Goal: Transaction & Acquisition: Book appointment/travel/reservation

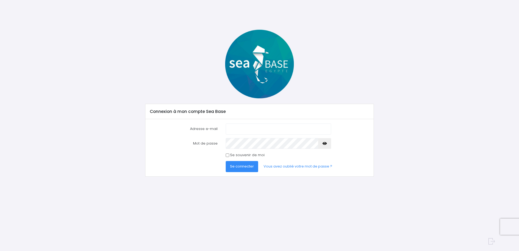
click at [264, 129] on input "Adresse e-mail" at bounding box center [278, 129] width 105 height 11
type input "clnptt@gmail.com"
click at [237, 168] on span "Se connecter" at bounding box center [242, 166] width 24 height 5
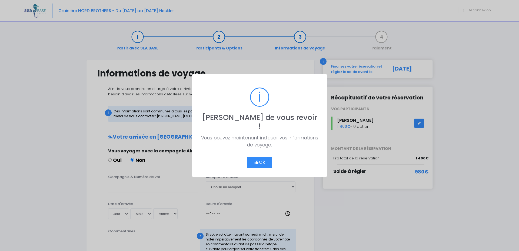
click at [260, 160] on button "Ok" at bounding box center [259, 162] width 25 height 11
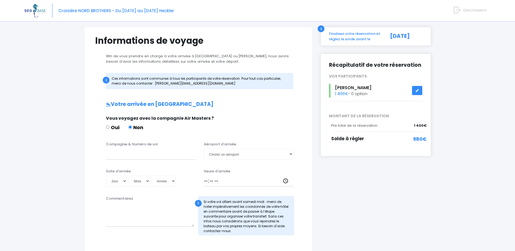
scroll to position [21, 0]
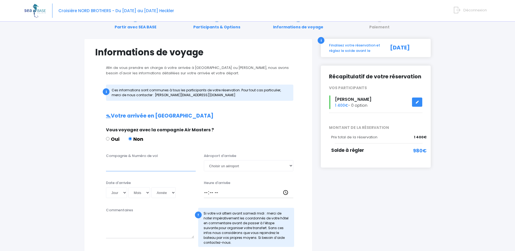
click at [134, 166] on input "Compagnie & Numéro de vol" at bounding box center [151, 165] width 90 height 11
click at [229, 165] on select "Choisir un aéroport Hurghada Marsa Alam" at bounding box center [249, 165] width 90 height 11
select select "Hurghada"
click at [204, 160] on select "Choisir un aéroport Hurghada Marsa Alam" at bounding box center [249, 165] width 90 height 11
click at [163, 164] on input "Compagnie & Numéro de vol" at bounding box center [151, 165] width 90 height 11
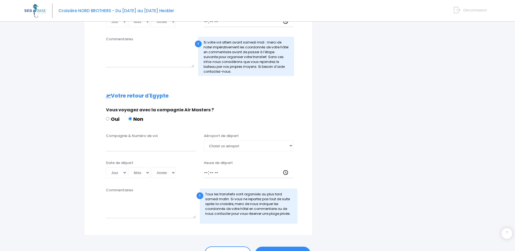
scroll to position [224, 0]
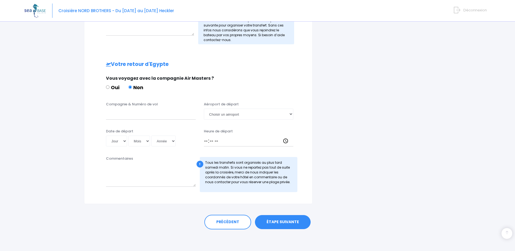
click at [289, 220] on link "ÉTAPE SUIVANTE" at bounding box center [283, 222] width 56 height 14
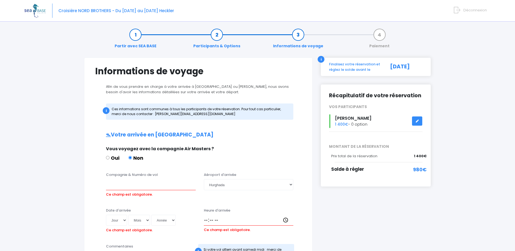
scroll to position [0, 0]
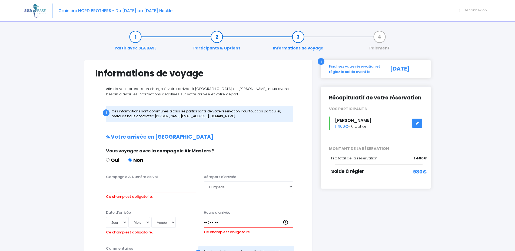
click at [161, 112] on div "i Ces informations sont communes à tous les participants de votre réservation. …" at bounding box center [199, 114] width 187 height 16
drag, startPoint x: 197, startPoint y: 111, endPoint x: 249, endPoint y: 109, distance: 52.7
click at [249, 109] on div "i Ces informations sont communes à tous les participants de votre réservation. …" at bounding box center [199, 114] width 187 height 16
click at [409, 68] on div "[DATE]" at bounding box center [405, 69] width 42 height 11
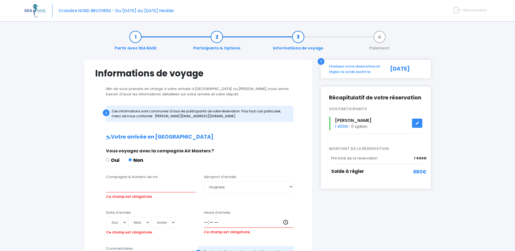
click at [322, 61] on div "i" at bounding box center [321, 61] width 7 height 7
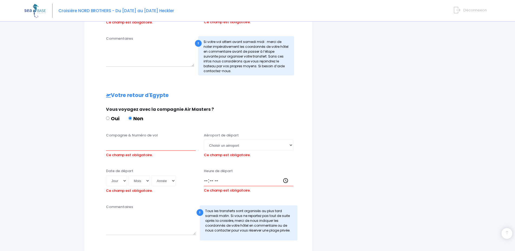
scroll to position [258, 0]
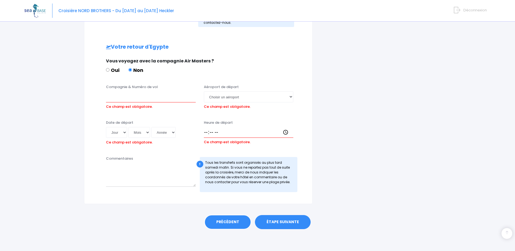
click at [227, 221] on link "PRÉCÉDENT" at bounding box center [227, 222] width 47 height 15
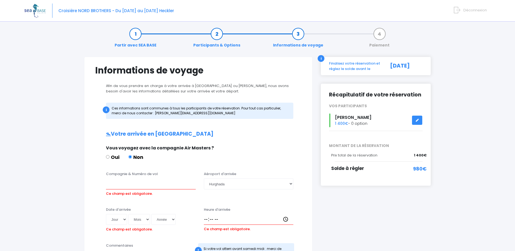
scroll to position [0, 0]
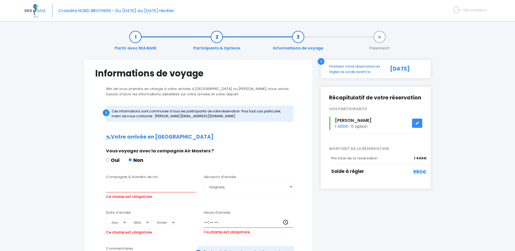
click at [298, 40] on link "Informations de voyage" at bounding box center [298, 42] width 56 height 17
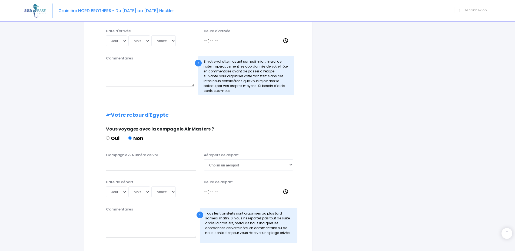
scroll to position [224, 0]
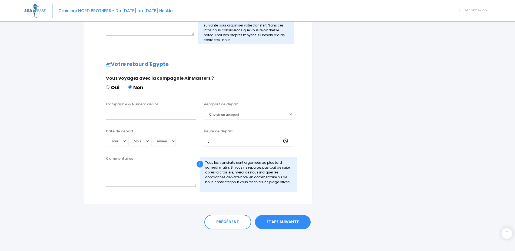
click at [293, 224] on link "ÉTAPE SUIVANTE" at bounding box center [283, 222] width 56 height 14
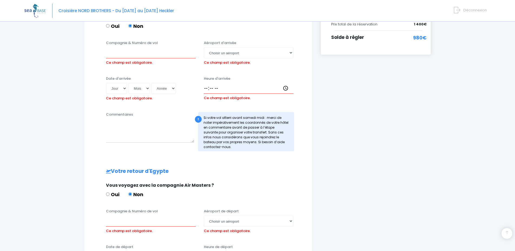
scroll to position [127, 0]
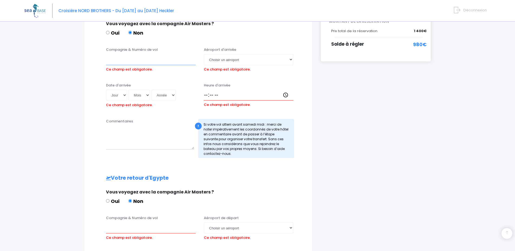
click at [136, 59] on input "Compagnie & Numéro de vol" at bounding box center [151, 59] width 90 height 11
paste input "TO8066"
type input "Transavia TO8066"
click at [250, 60] on select "Choisir un aéroport Hurghada Marsa Alam" at bounding box center [249, 59] width 90 height 11
select select "Hurghada"
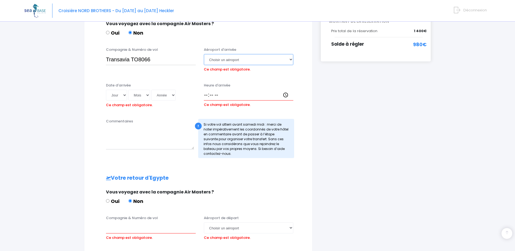
click at [204, 54] on select "Choisir un aéroport Hurghada Marsa Alam" at bounding box center [249, 59] width 90 height 11
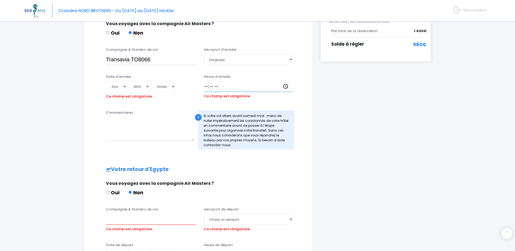
click at [228, 88] on input "Heure d'arrivée" at bounding box center [249, 86] width 90 height 11
type input "18:30"
click at [118, 87] on select "Jour 01 02 03 04 05 06 07 08 09 10 11 12 13 14 15 16 17 18 19 20 21 22 23 24 25…" at bounding box center [116, 86] width 21 height 11
select select "01"
click at [106, 81] on select "Jour 01 02 03 04 05 06 07 08 09 10 11 12 13 14 15 16 17 18 19 20 21 22 23 24 25…" at bounding box center [116, 86] width 21 height 11
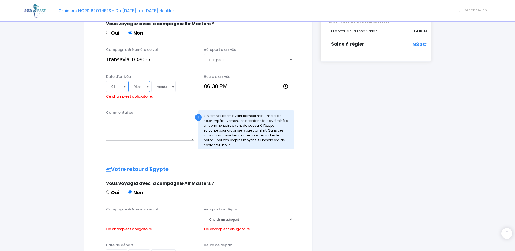
click at [136, 88] on select "Mois 01 02 03 04 05 06 07 08 09 10 11 12" at bounding box center [139, 86] width 22 height 11
select select "11"
click at [128, 81] on select "Mois 01 02 03 04 05 06 07 08 09 10 11 12" at bounding box center [139, 86] width 22 height 11
click at [168, 87] on select "Année 2045 2044 2043 2042 2041 2040 2039 2038 2037 2036 2035 2034 2033 2032 203…" at bounding box center [163, 86] width 24 height 11
select select "2025"
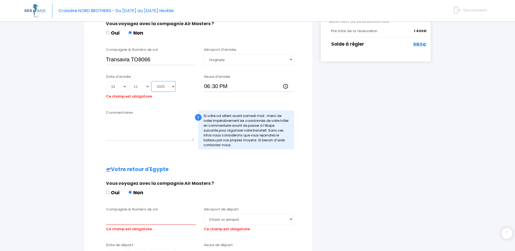
click at [151, 81] on select "Année 2045 2044 2043 2042 2041 2040 2039 2038 2037 2036 2035 2034 2033 2032 203…" at bounding box center [163, 86] width 24 height 11
type input "2025-11-01"
click at [138, 210] on label "Compagnie & Numéro de vol" at bounding box center [132, 209] width 52 height 5
click at [138, 214] on input "Compagnie & Numéro de vol" at bounding box center [151, 219] width 90 height 11
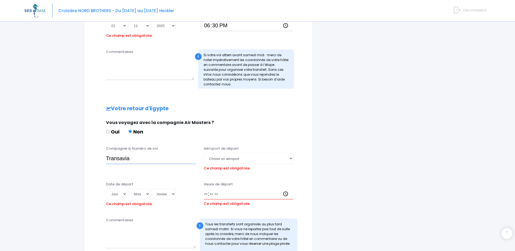
scroll to position [198, 0]
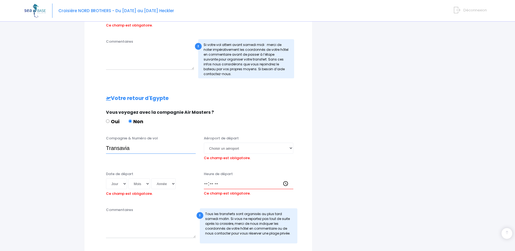
paste input "TO8067"
type input "Transavia TO8067"
click at [231, 151] on select "Choisir un aéroport Hurghada Marsa Alam" at bounding box center [249, 148] width 90 height 11
select select "Hurghada"
click at [204, 143] on select "Choisir un aéroport Hurghada Marsa Alam" at bounding box center [249, 148] width 90 height 11
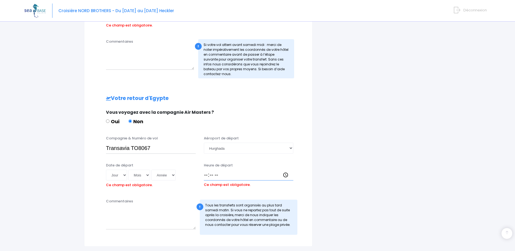
click at [208, 173] on input "Heure de départ" at bounding box center [249, 175] width 90 height 11
type input "19:25"
click at [124, 174] on select "Jour 01 02 03 04 05 06 07 08 09 10 11 12 13 14 15 16 17 18 19 20 21 22 23 24 25…" at bounding box center [116, 175] width 21 height 11
select select "08"
click at [106, 170] on select "Jour 01 02 03 04 05 06 07 08 09 10 11 12 13 14 15 16 17 18 19 20 21 22 23 24 25…" at bounding box center [116, 175] width 21 height 11
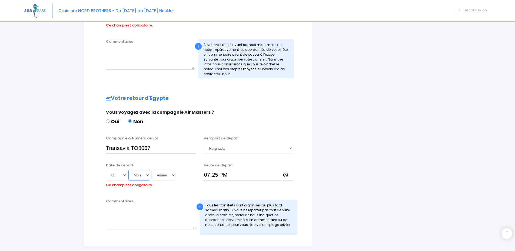
click at [142, 174] on select "Mois 01 02 03 04 05 06 07 08 09 10 11 12" at bounding box center [139, 175] width 22 height 11
select select "11"
click at [128, 170] on select "Mois 01 02 03 04 05 06 07 08 09 10 11 12" at bounding box center [139, 175] width 22 height 11
click at [173, 176] on select "Année 2045 2044 2043 2042 2041 2040 2039 2038 2037 2036 2035 2034 2033 2032 203…" at bounding box center [163, 175] width 24 height 11
select select "2025"
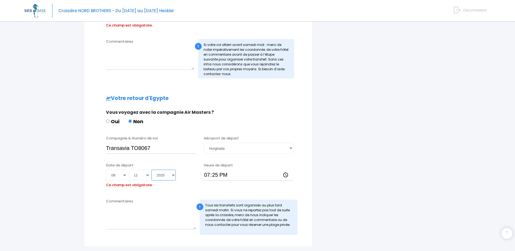
click at [151, 170] on select "Année 2045 2044 2043 2042 2041 2040 2039 2038 2037 2036 2035 2034 2033 2032 203…" at bounding box center [163, 175] width 24 height 11
type input "2025-11-08"
click at [129, 221] on textarea "Commentaires" at bounding box center [151, 218] width 90 height 24
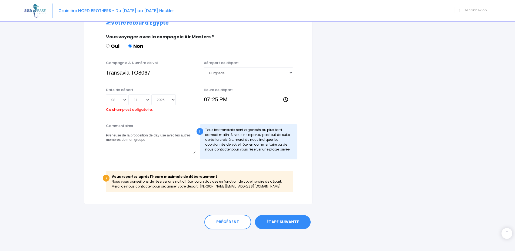
scroll to position [273, 0]
type textarea "Preneuse de la proposition de day use avec les autres membres de mon groupe"
click at [286, 220] on link "ÉTAPE SUIVANTE" at bounding box center [283, 223] width 56 height 14
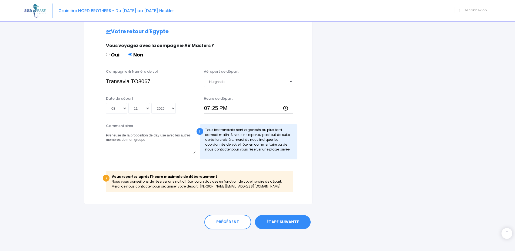
scroll to position [256, 0]
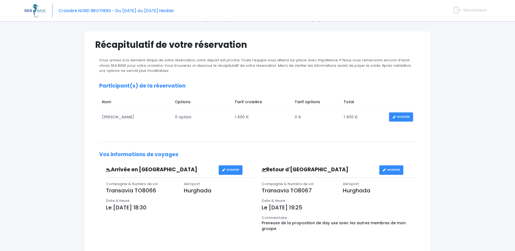
scroll to position [27, 0]
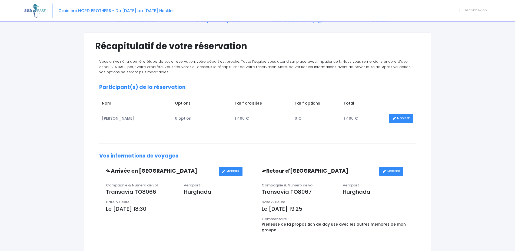
click at [178, 117] on span "0 option" at bounding box center [183, 118] width 16 height 5
click at [399, 121] on link "MODIFIER" at bounding box center [401, 118] width 24 height 9
click at [401, 118] on link "MODIFIER" at bounding box center [401, 118] width 24 height 9
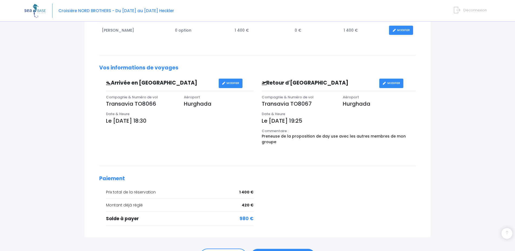
scroll to position [144, 0]
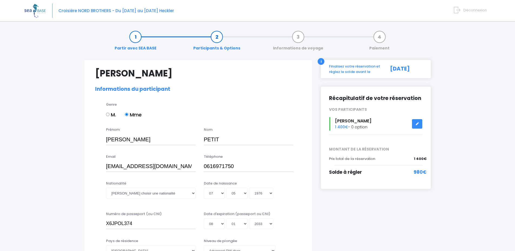
select select "PADI Advanced OW diver"
click at [417, 124] on icon at bounding box center [417, 124] width 4 height 0
select select "PADI Advanced OW diver"
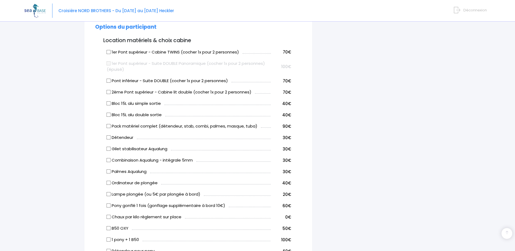
scroll to position [248, 0]
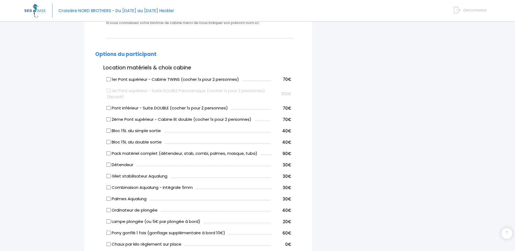
click at [109, 129] on input "Bloc 15L alu simple sortie" at bounding box center [108, 131] width 4 height 4
checkbox input "true"
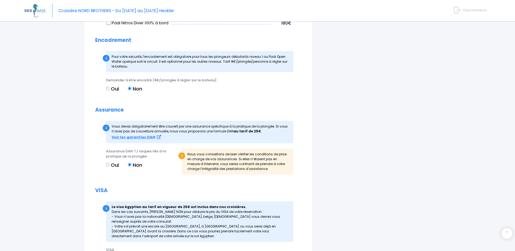
scroll to position [649, 0]
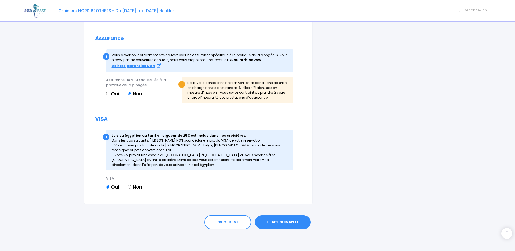
click at [287, 223] on link "ÉTAPE SUIVANTE" at bounding box center [283, 222] width 56 height 14
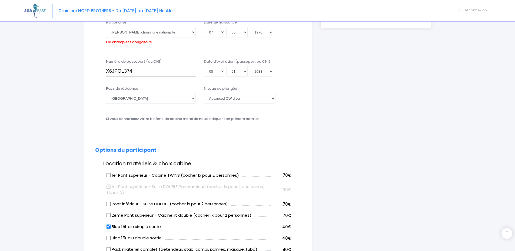
scroll to position [134, 0]
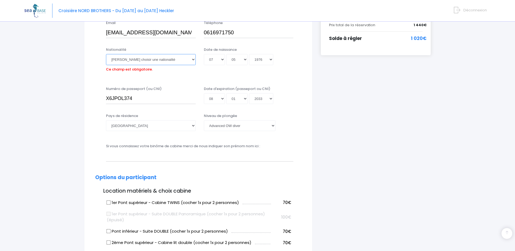
click at [146, 61] on select "Veuillez choisir une nationalité Afghane Albanaise Algerienne Allemande America…" at bounding box center [151, 59] width 90 height 11
select select "Française"
click at [106, 54] on select "Veuillez choisir une nationalité Afghane Albanaise Algerienne Allemande America…" at bounding box center [151, 59] width 90 height 11
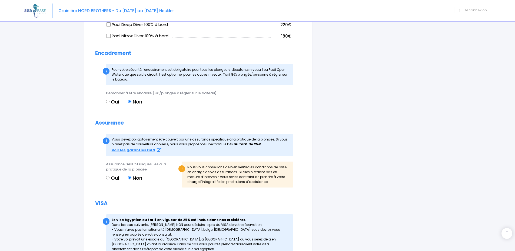
scroll to position [649, 0]
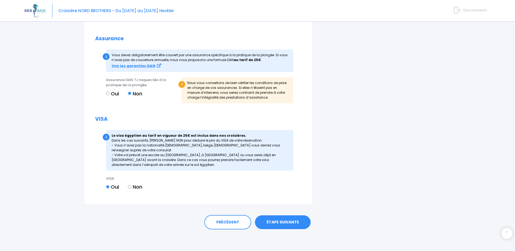
click at [292, 222] on link "ÉTAPE SUIVANTE" at bounding box center [283, 222] width 56 height 14
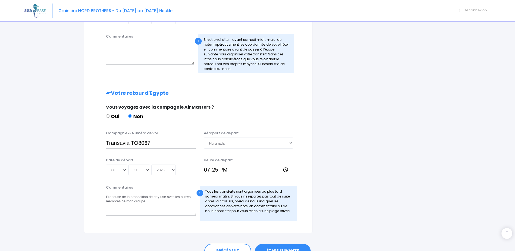
scroll to position [224, 0]
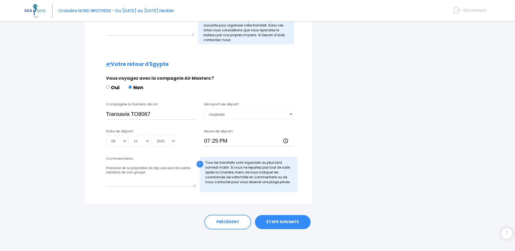
click at [279, 219] on link "ÉTAPE SUIVANTE" at bounding box center [283, 222] width 56 height 14
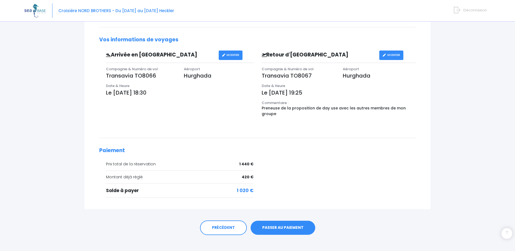
scroll to position [143, 0]
click at [292, 222] on link "PASSER AU PAIEMENT" at bounding box center [283, 228] width 65 height 14
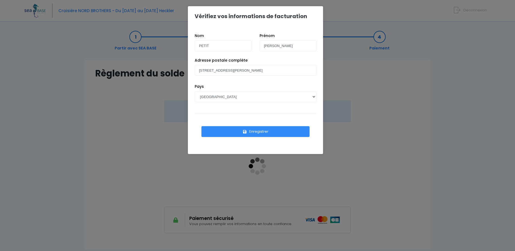
click at [257, 130] on button "Enregistrer" at bounding box center [255, 131] width 108 height 11
